Goal: Transaction & Acquisition: Purchase product/service

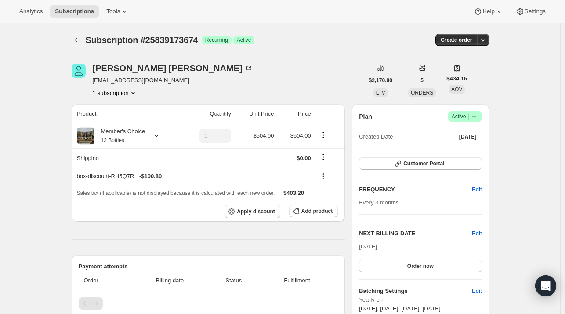
click at [78, 14] on span "Subscriptions" at bounding box center [74, 11] width 39 height 7
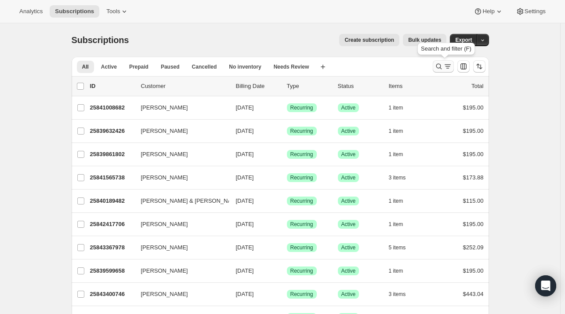
click at [444, 70] on icon "Search and filter results" at bounding box center [439, 66] width 9 height 9
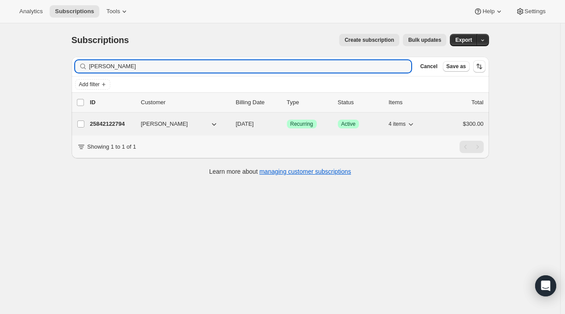
type input "[PERSON_NAME]"
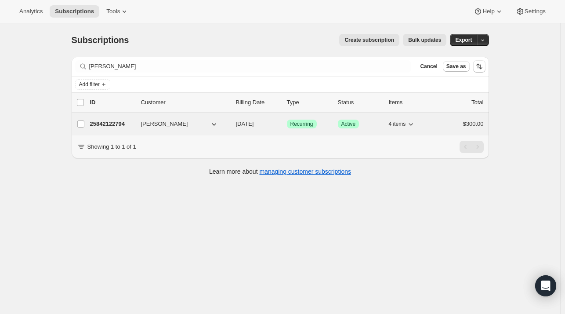
click at [114, 127] on p "25842122794" at bounding box center [112, 124] width 44 height 9
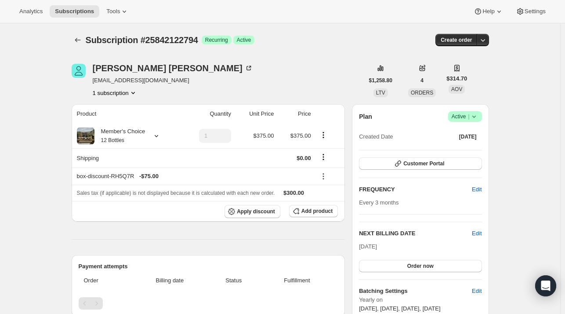
scroll to position [1, 0]
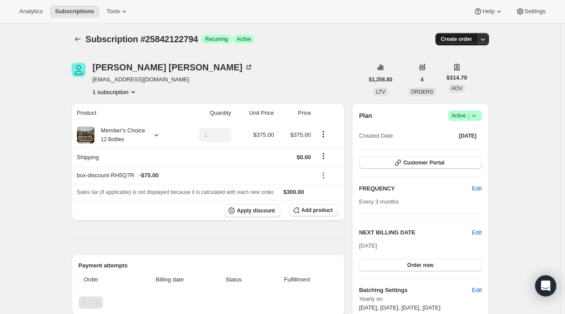
click at [469, 39] on span "Create order" at bounding box center [456, 39] width 31 height 7
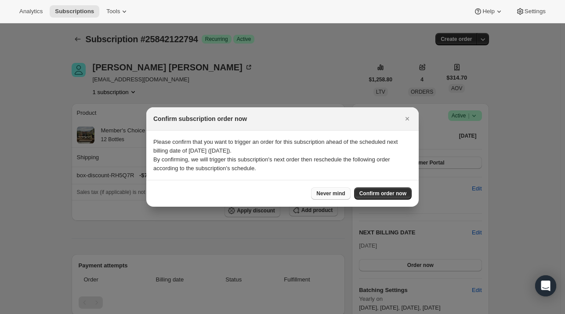
click at [339, 194] on span "Never mind" at bounding box center [331, 193] width 29 height 7
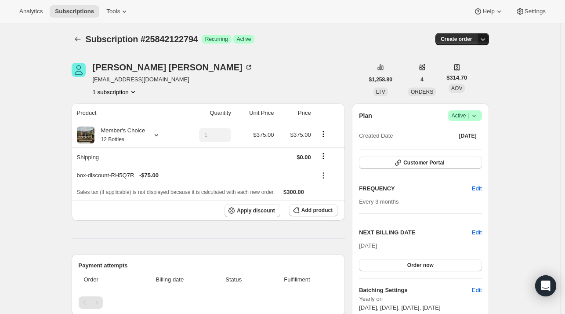
click at [486, 40] on icon "button" at bounding box center [483, 39] width 9 height 9
click at [481, 71] on span "Create custom one-time order" at bounding box center [448, 72] width 76 height 7
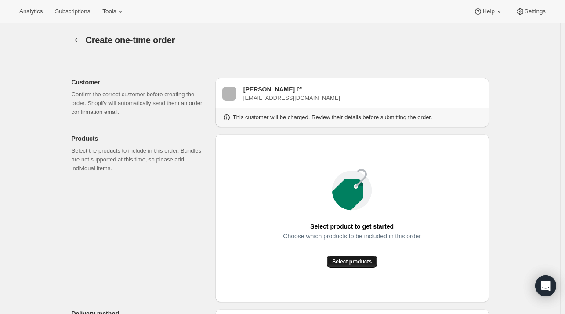
click at [350, 259] on span "Select products" at bounding box center [352, 261] width 40 height 7
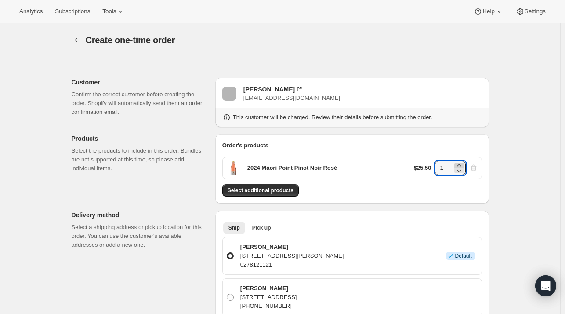
click at [464, 164] on div at bounding box center [460, 165] width 10 height 5
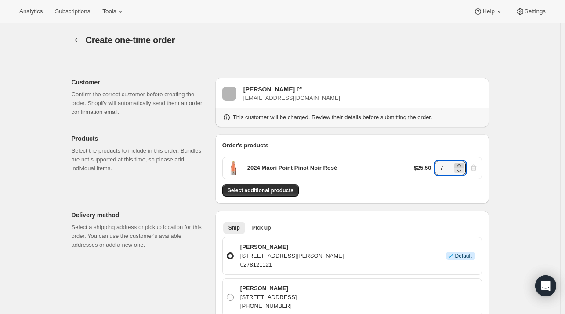
click at [464, 164] on div at bounding box center [460, 165] width 10 height 5
click at [463, 171] on icon at bounding box center [459, 170] width 9 height 9
type input "6"
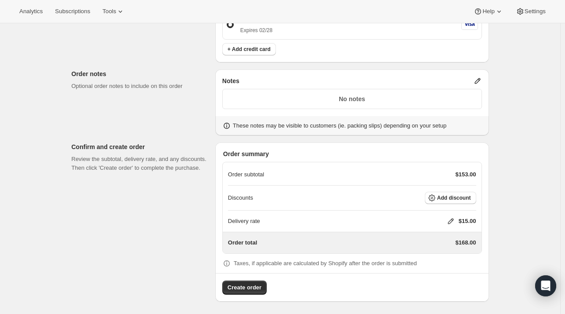
scroll to position [392, 0]
click at [447, 197] on span "Add discount" at bounding box center [455, 197] width 34 height 7
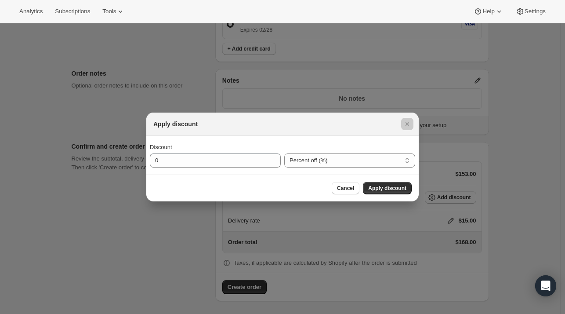
click at [510, 194] on div at bounding box center [282, 157] width 565 height 314
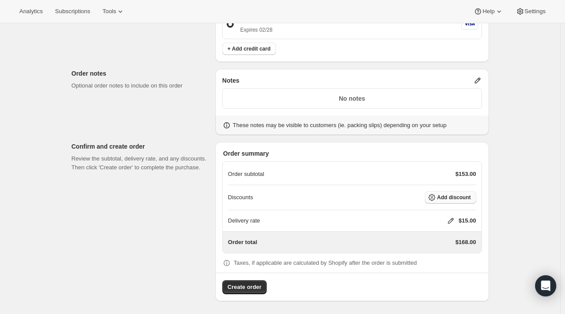
click at [443, 197] on span "Add discount" at bounding box center [455, 197] width 34 height 7
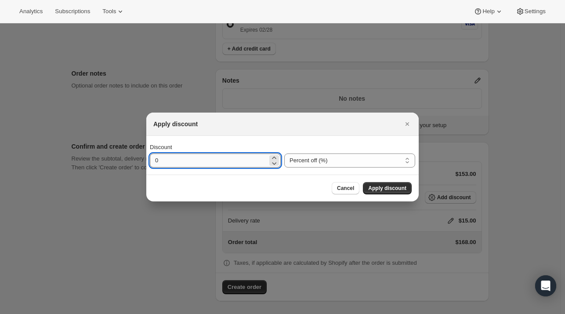
click at [241, 158] on input "0" at bounding box center [209, 160] width 118 height 14
type input "20"
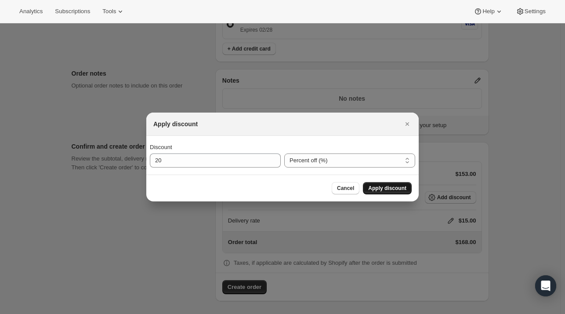
click at [397, 190] on span "Apply discount" at bounding box center [387, 188] width 38 height 7
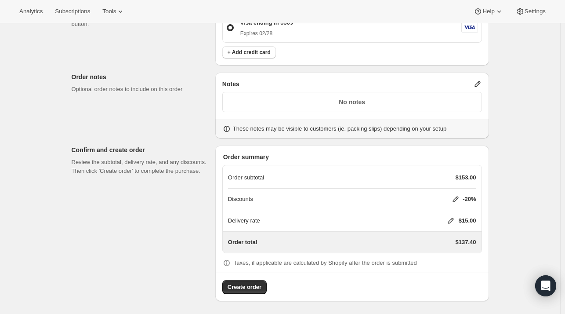
click at [454, 219] on icon at bounding box center [451, 221] width 6 height 6
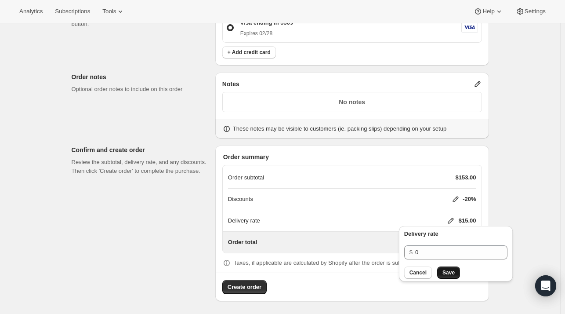
click at [449, 270] on span "Save" at bounding box center [449, 272] width 12 height 7
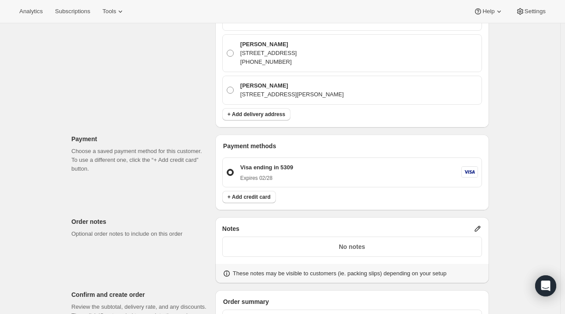
scroll to position [244, 0]
